Goal: Complete application form

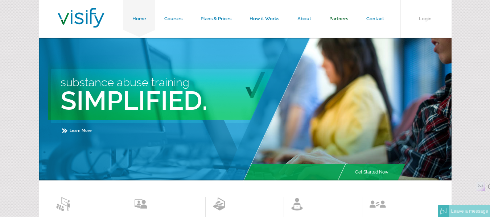
click at [342, 16] on link "Partners" at bounding box center [338, 19] width 37 height 38
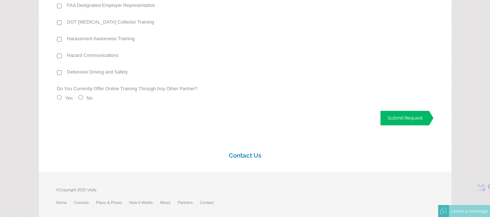
scroll to position [746, 0]
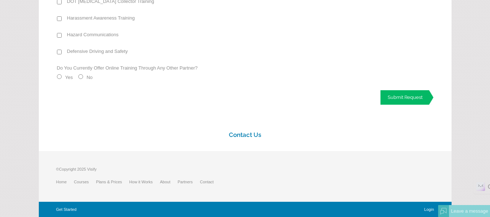
click at [247, 135] on link "Contact Us" at bounding box center [245, 134] width 32 height 7
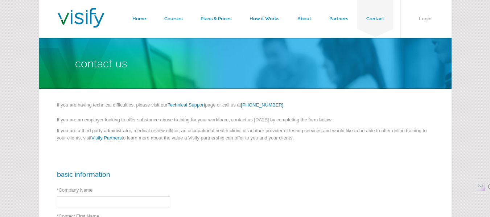
scroll to position [36, 0]
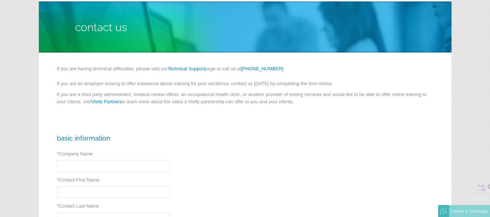
click at [99, 165] on input "* Company Name" at bounding box center [113, 166] width 113 height 12
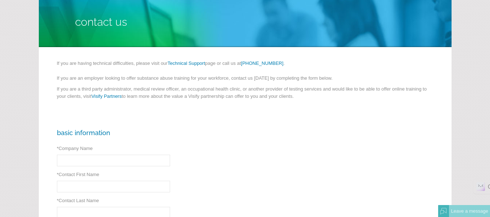
click at [89, 160] on input "* Company Name" at bounding box center [113, 161] width 113 height 12
type input "a"
type input "Accurate Labe Results"
type input "Lori"
type input "Lytle"
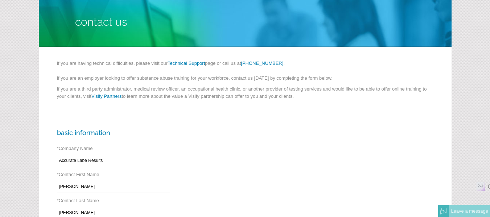
type input "llytle@accuratelabresults.com"
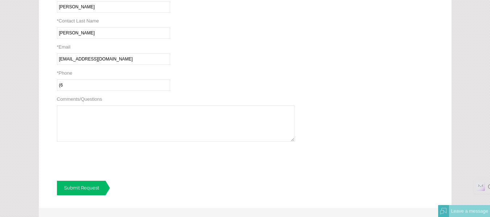
type input "("
type input "(470) 606-9368"
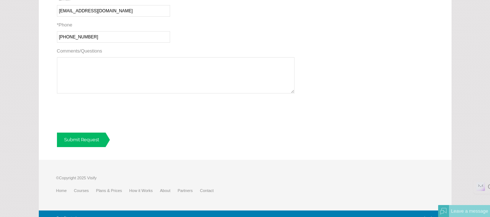
scroll to position [278, 0]
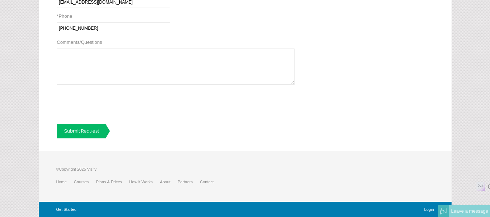
click at [83, 61] on textarea "Comments/Questions" at bounding box center [176, 67] width 238 height 36
click at [85, 135] on link "Submit Request" at bounding box center [83, 131] width 53 height 15
click at [83, 61] on textarea "Comments/Questions" at bounding box center [176, 67] width 238 height 36
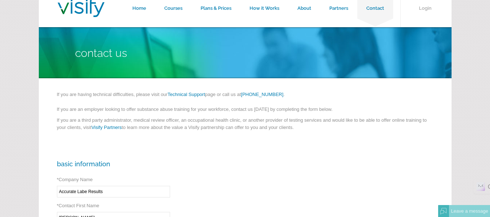
scroll to position [0, 0]
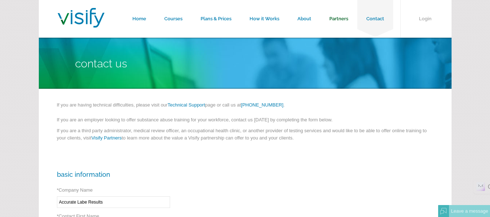
click at [334, 18] on link "Partners" at bounding box center [338, 19] width 37 height 38
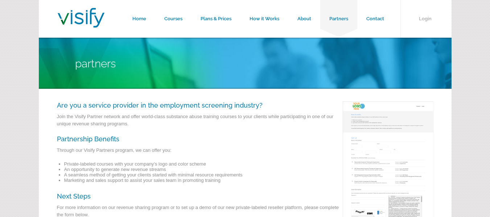
scroll to position [145, 0]
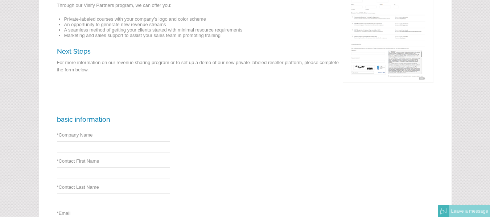
click at [79, 148] on input "* Company Name" at bounding box center [113, 147] width 113 height 12
type input "Accurate Labe Results"
type input "Lori"
type input "Lytle"
type input "llytle@accuratelabresults.com"
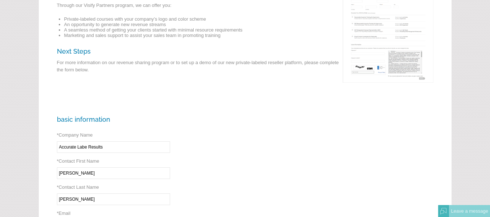
type input "(678) 398-7740"
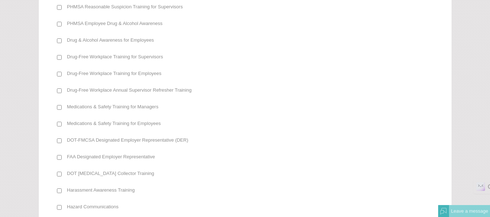
scroll to position [585, 0]
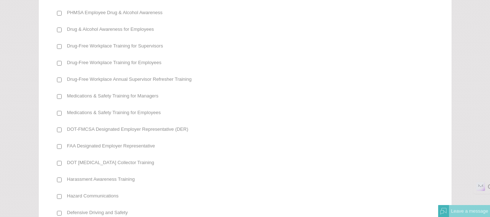
click at [59, 163] on input "DOT [MEDICAL_DATA] Collector Training" at bounding box center [59, 163] width 5 height 5
checkbox input "true"
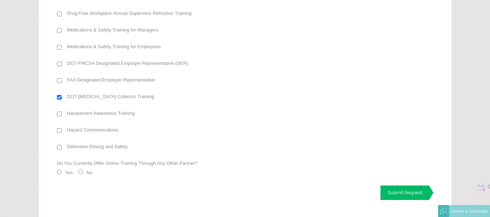
scroll to position [746, 0]
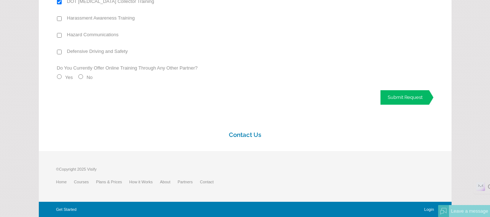
click at [82, 77] on input "No" at bounding box center [80, 76] width 5 height 5
radio input "true"
click at [412, 98] on link "Submit Request" at bounding box center [406, 97] width 53 height 15
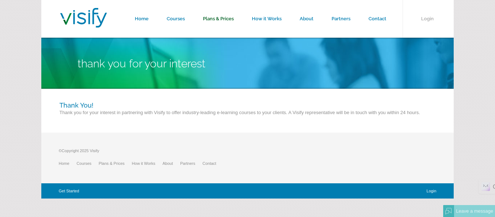
click at [224, 17] on link "Plans & Prices" at bounding box center [218, 19] width 49 height 38
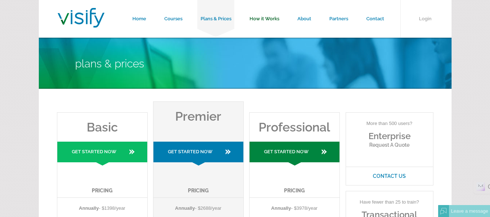
click at [263, 19] on link "How it Works" at bounding box center [264, 19] width 48 height 38
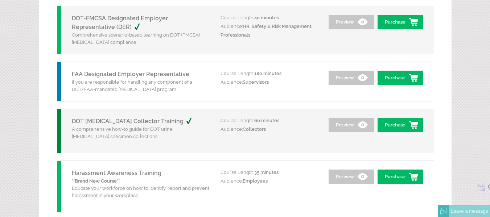
scroll to position [906, 0]
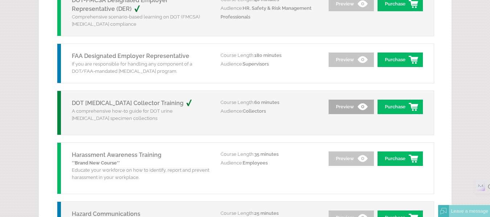
click at [351, 107] on link "Preview" at bounding box center [351, 107] width 45 height 15
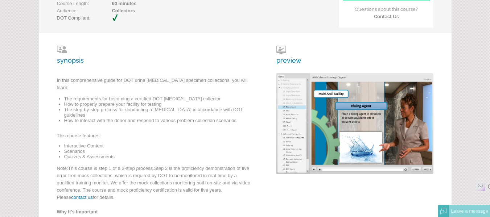
scroll to position [109, 0]
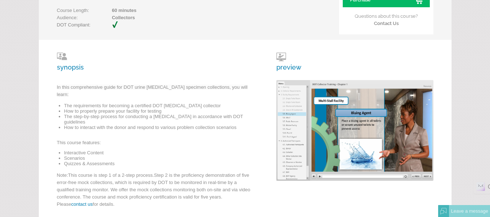
click at [227, 195] on p "Note: This course is step 1 of a 2-step process. Step 2 is the proficiency demo…" at bounding box center [155, 192] width 196 height 40
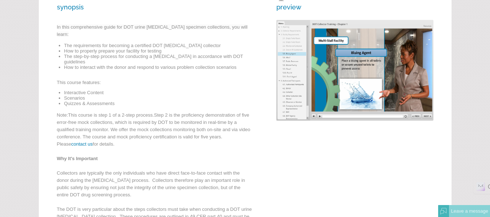
scroll to position [145, 0]
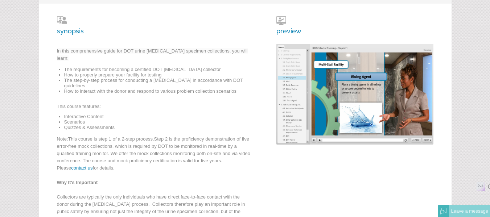
click at [363, 141] on img at bounding box center [354, 94] width 157 height 101
click at [358, 117] on img at bounding box center [354, 94] width 157 height 101
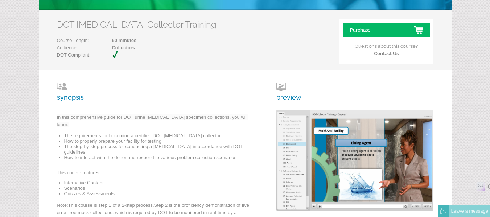
scroll to position [73, 0]
